Goal: Information Seeking & Learning: Learn about a topic

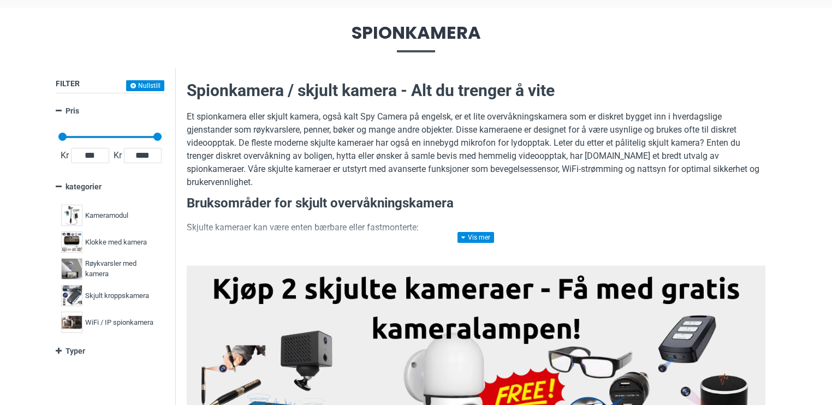
scroll to position [109, 0]
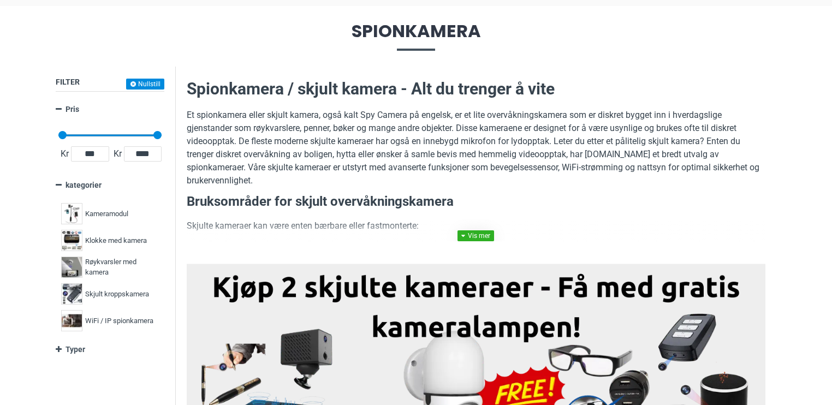
click at [475, 237] on link at bounding box center [476, 235] width 37 height 11
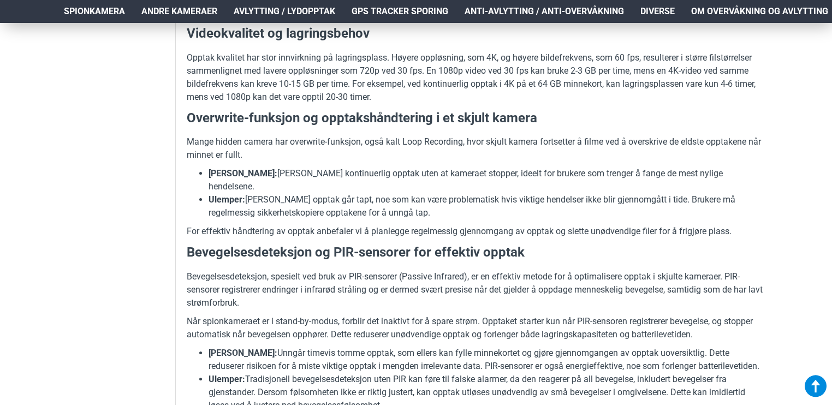
scroll to position [1474, 0]
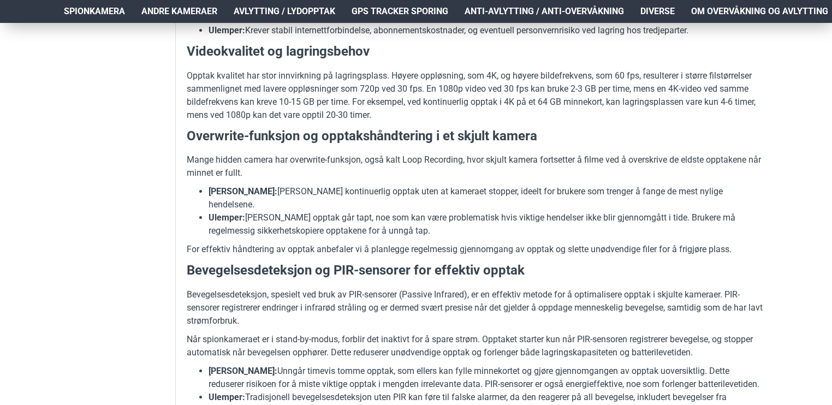
click at [593, 10] on span "Anti-avlytting / Anti-overvåkning" at bounding box center [544, 11] width 159 height 13
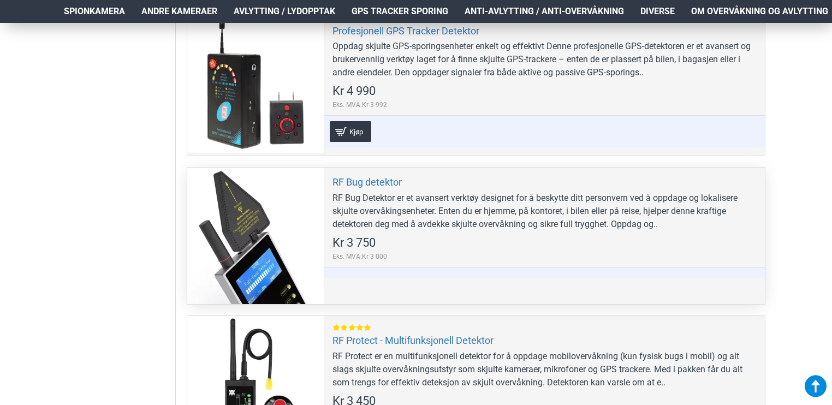
scroll to position [1038, 0]
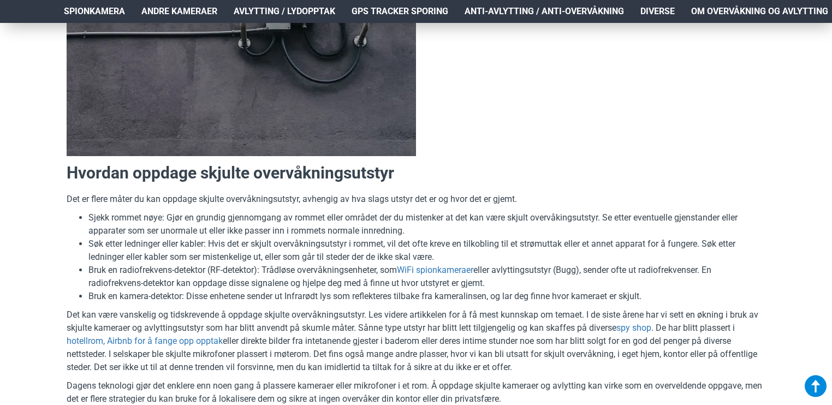
scroll to position [328, 0]
